Goal: Information Seeking & Learning: Learn about a topic

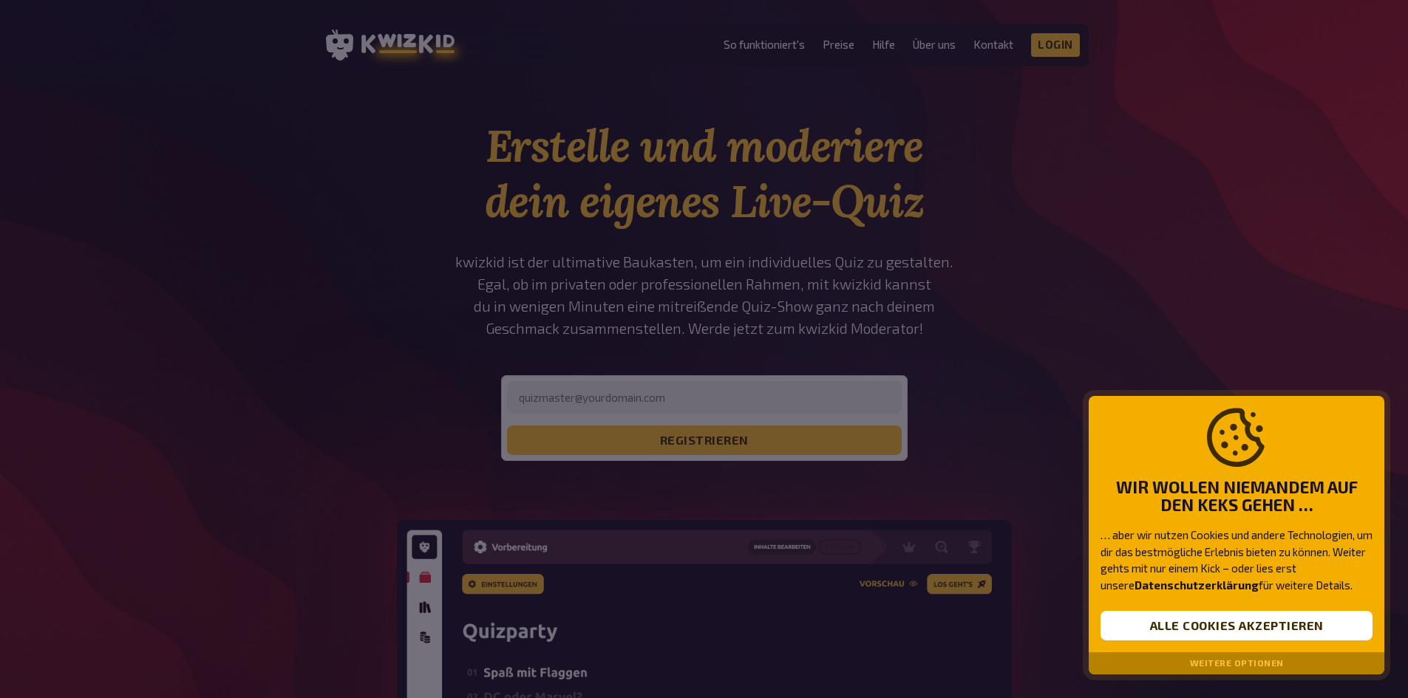
click at [936, 42] on div at bounding box center [704, 349] width 1408 height 698
click at [304, 151] on div at bounding box center [704, 349] width 1408 height 698
click at [1216, 634] on button "Alle Cookies akzeptieren" at bounding box center [1236, 626] width 272 height 30
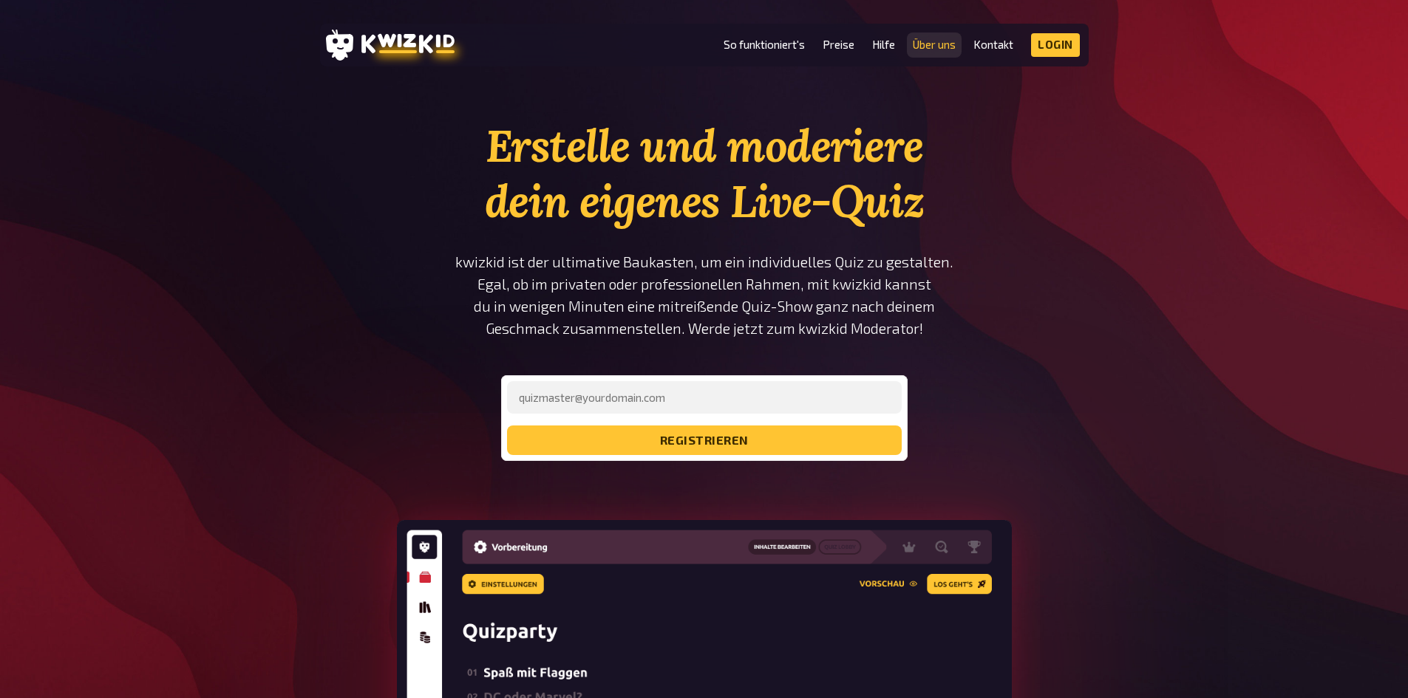
click at [931, 46] on link "Über uns" at bounding box center [934, 44] width 43 height 13
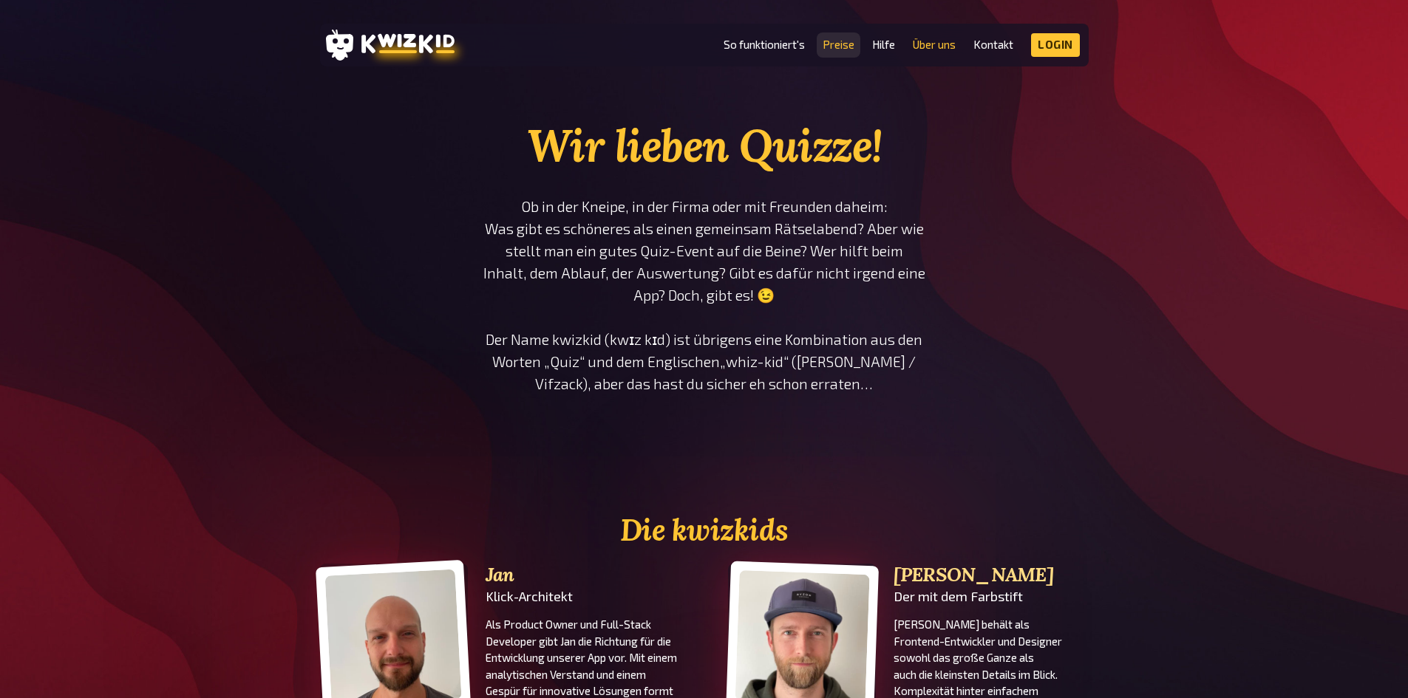
click at [844, 38] on link "Preise" at bounding box center [839, 44] width 32 height 13
